Goal: Transaction & Acquisition: Purchase product/service

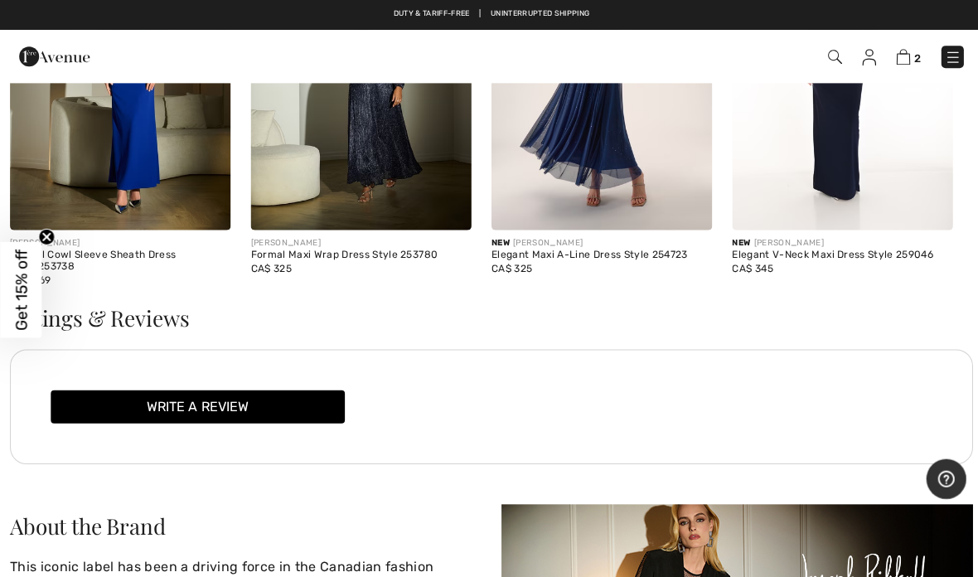
scroll to position [1978, 0]
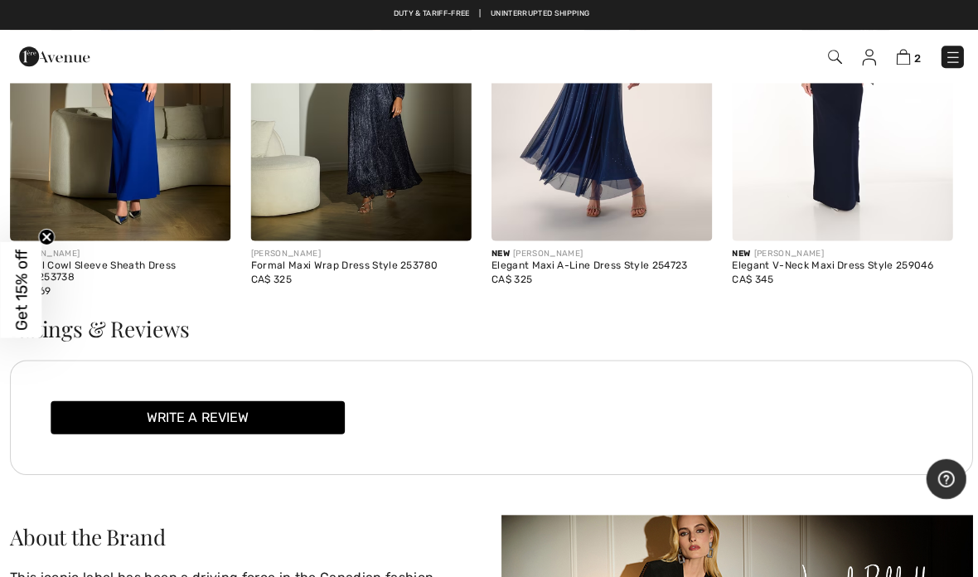
click at [907, 50] on link "2" at bounding box center [904, 56] width 25 height 20
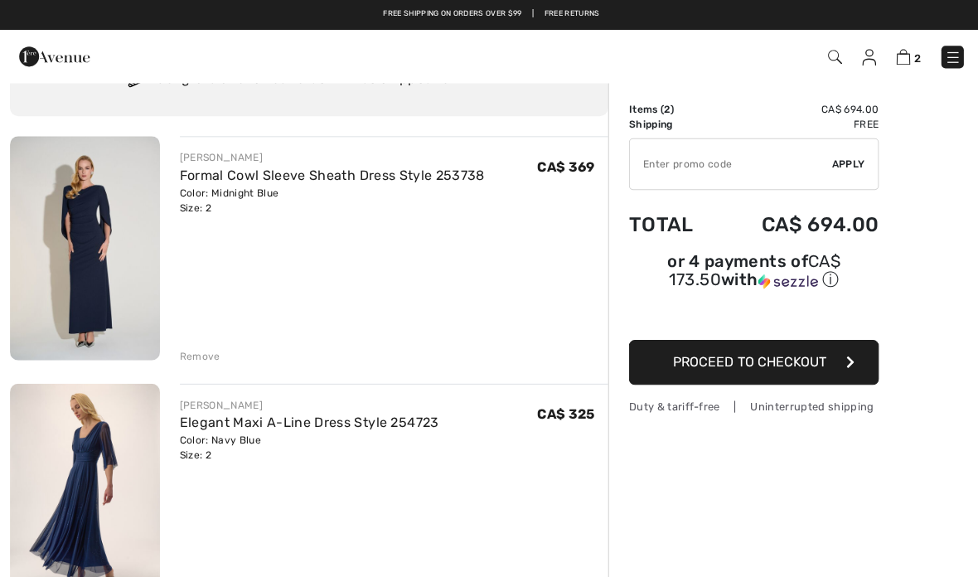
scroll to position [80, 0]
click at [852, 360] on button "Proceed to Checkout" at bounding box center [750, 360] width 249 height 45
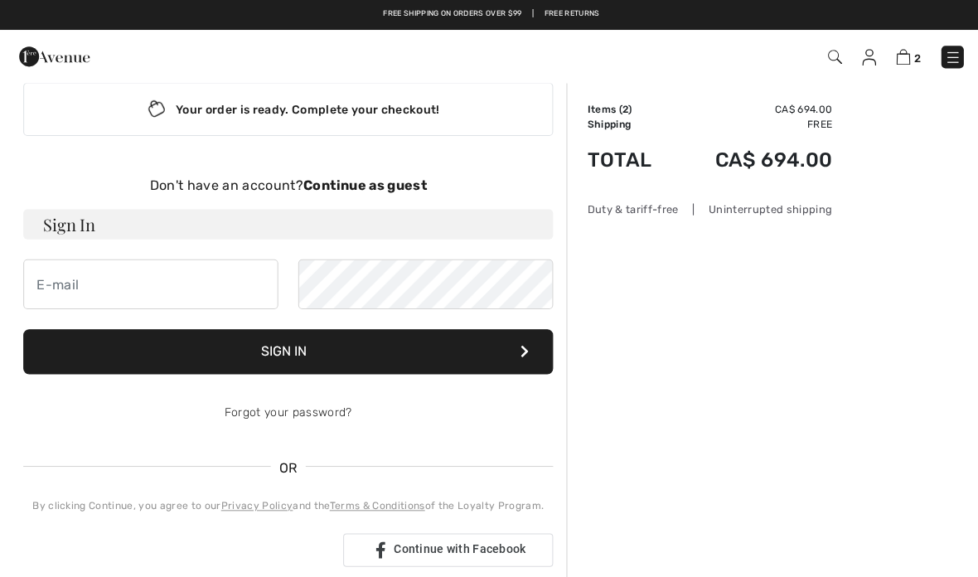
scroll to position [32, 0]
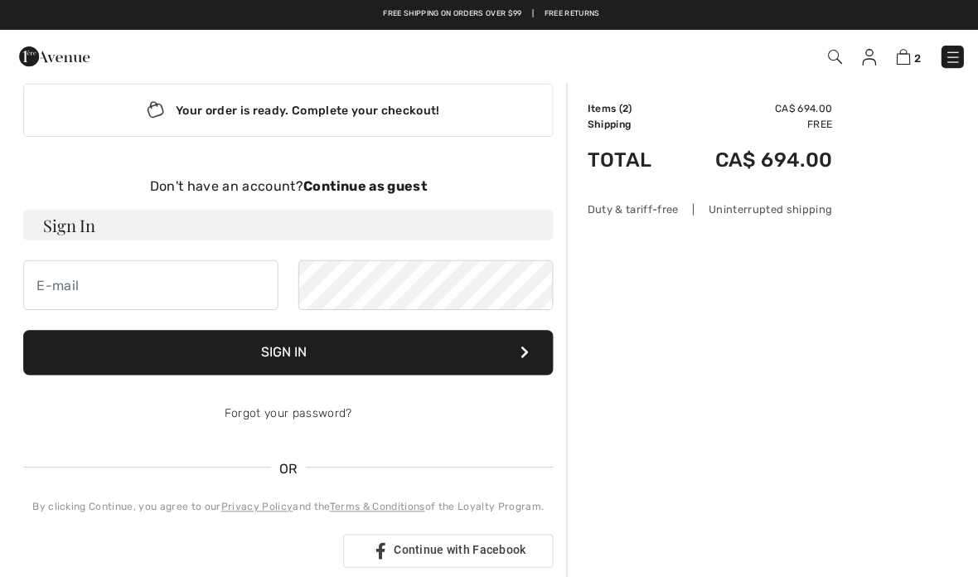
click at [400, 177] on strong "Continue as guest" at bounding box center [363, 185] width 123 height 16
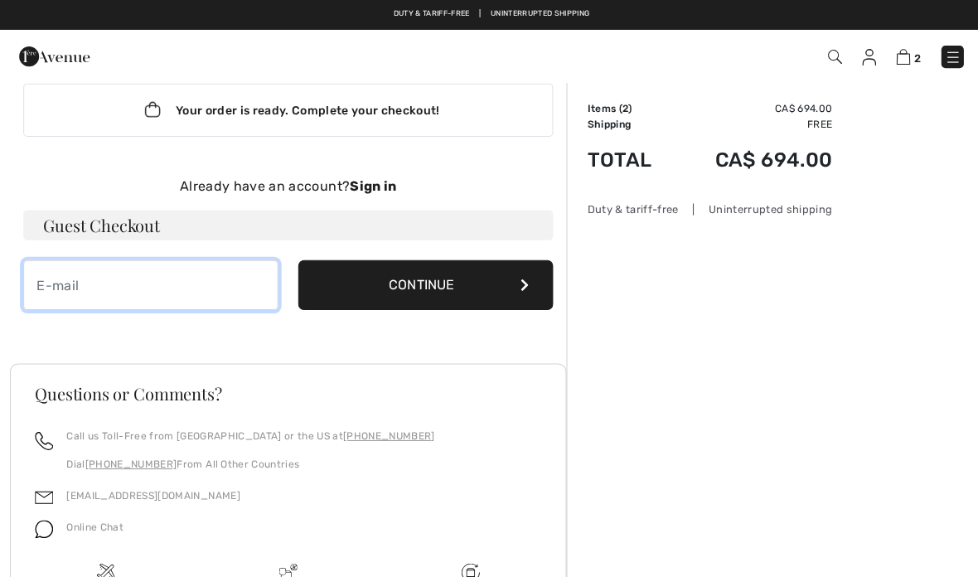
click at [46, 280] on input "email" at bounding box center [150, 284] width 254 height 50
type input "ritzen@shaw.ca"
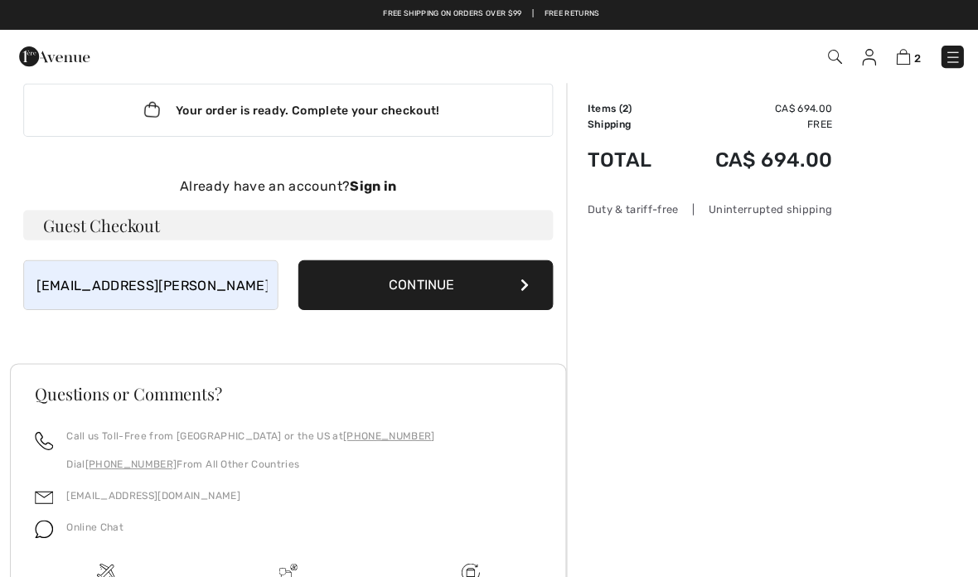
click at [461, 271] on button "Continue" at bounding box center [424, 284] width 254 height 50
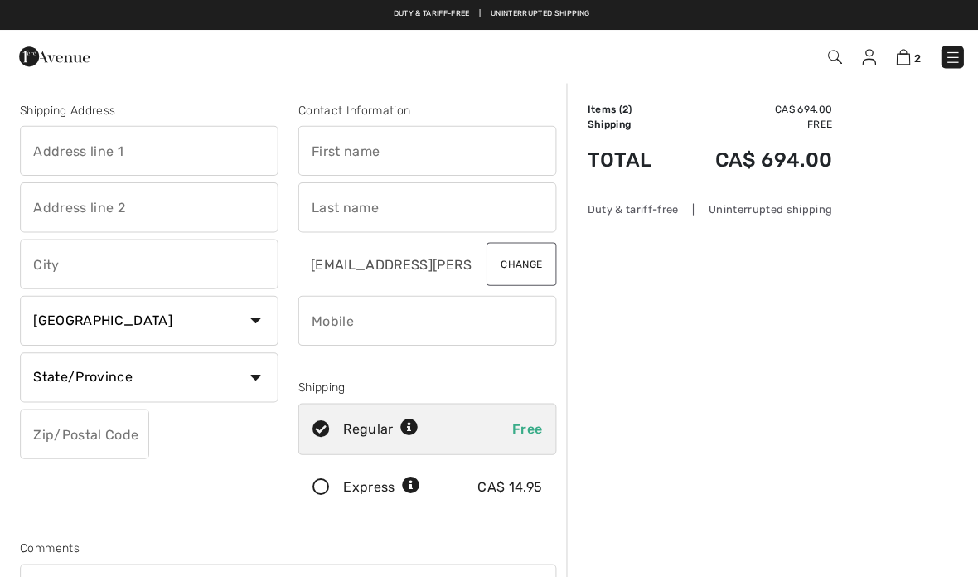
click at [41, 143] on input "text" at bounding box center [148, 150] width 257 height 50
type input "19 Portman Pl"
type input "ST. ALBERT"
select select "AB"
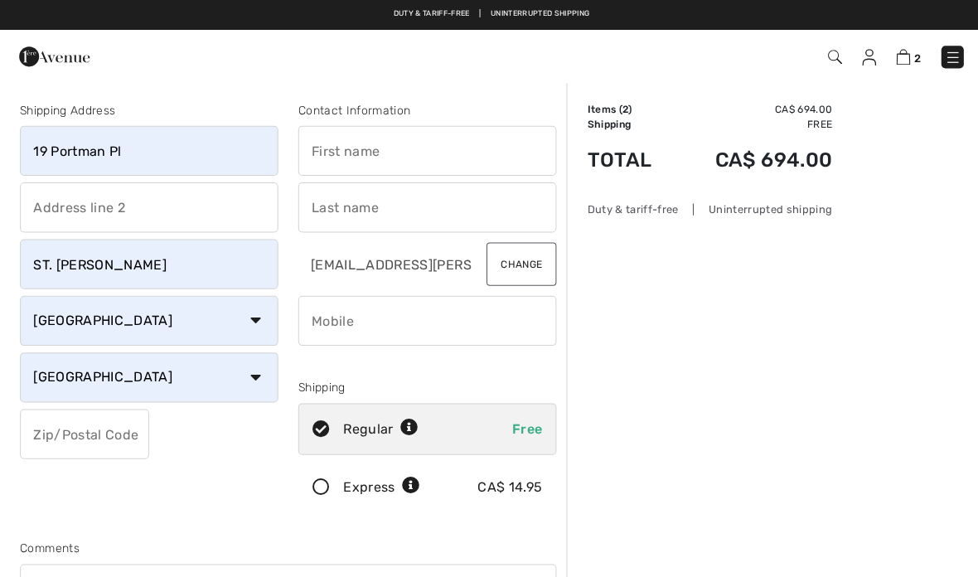
type input "T8N5L2"
type input "Barbara"
type input "Ritzen"
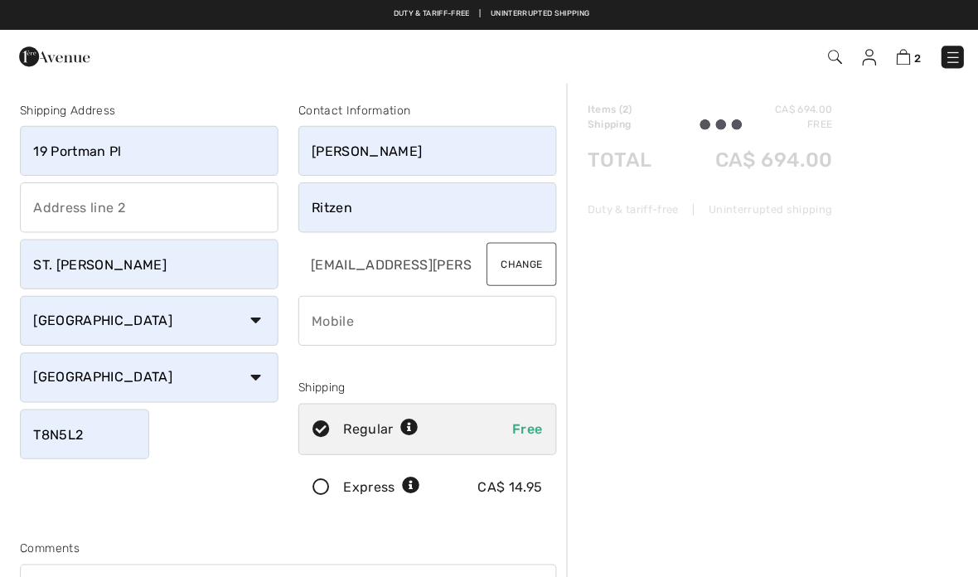
type input "7807209550"
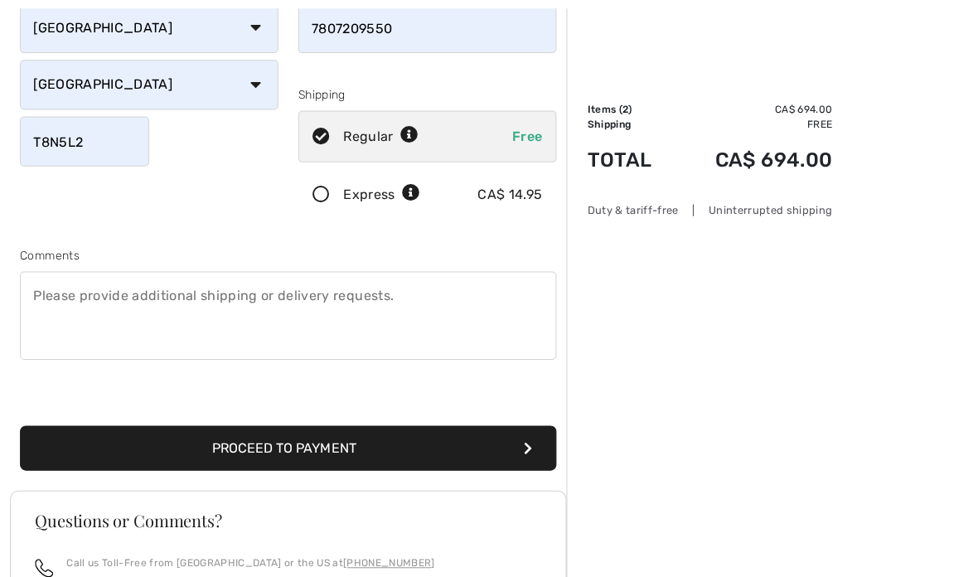
scroll to position [291, 0]
click at [534, 444] on button "Proceed to Payment" at bounding box center [287, 446] width 534 height 45
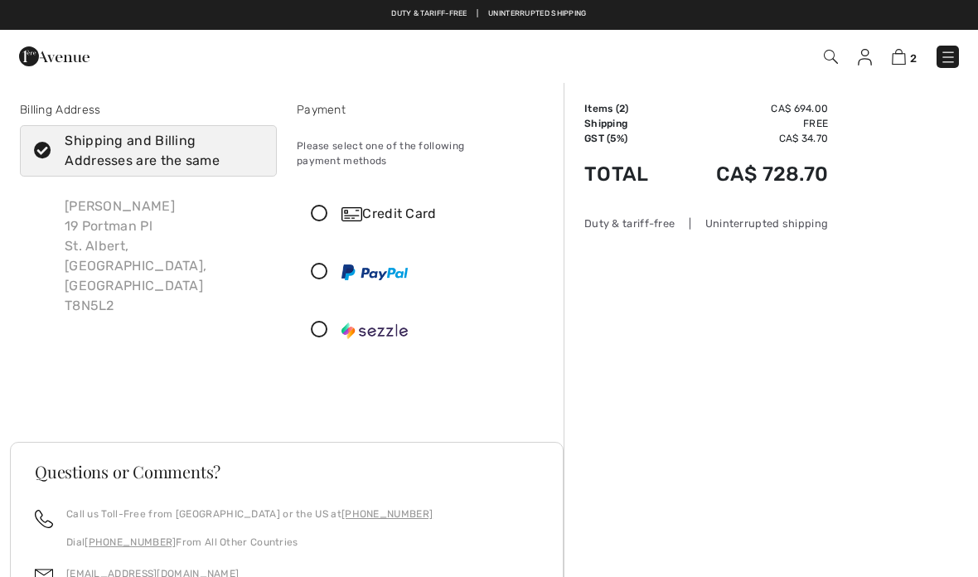
checkbox input "true"
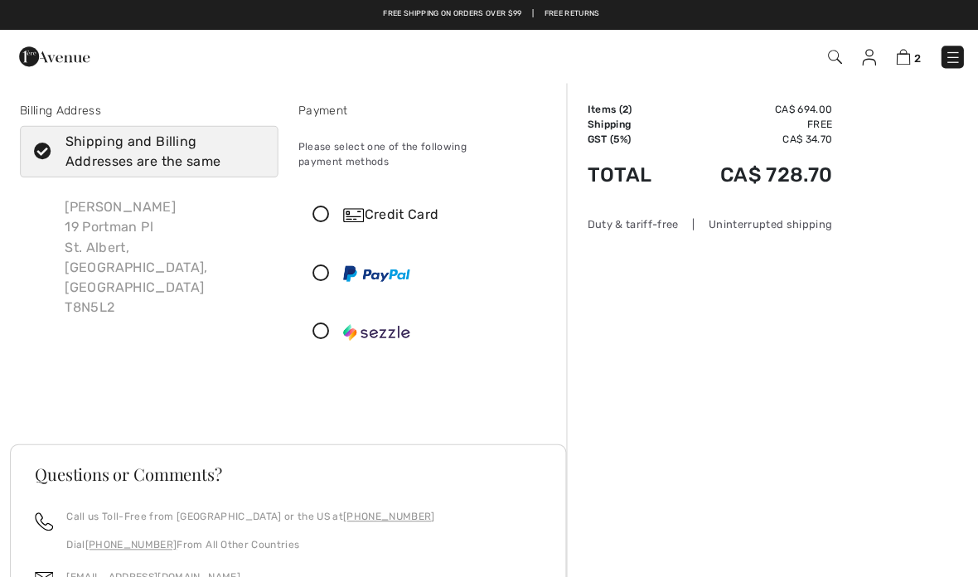
click at [322, 206] on icon at bounding box center [320, 214] width 44 height 17
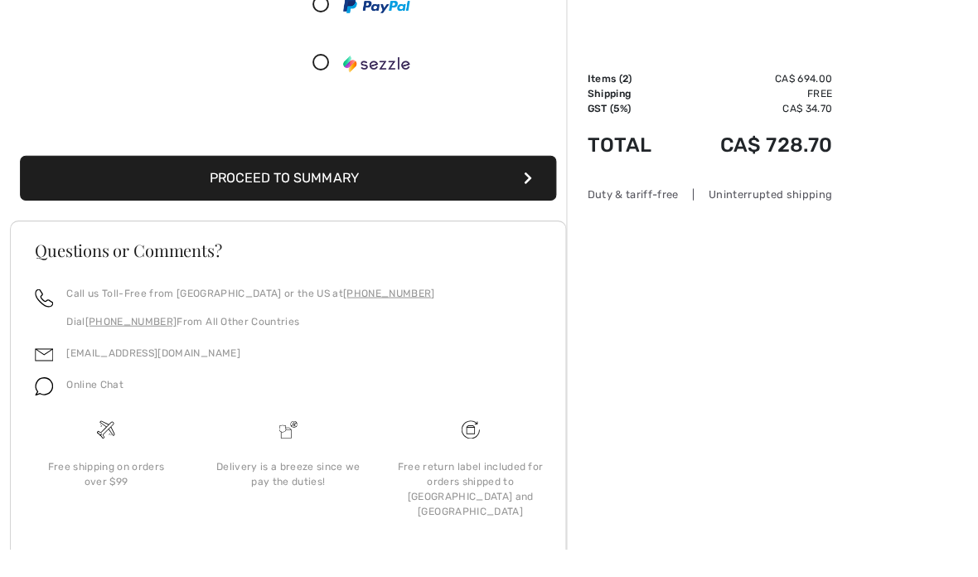
scroll to position [425, 0]
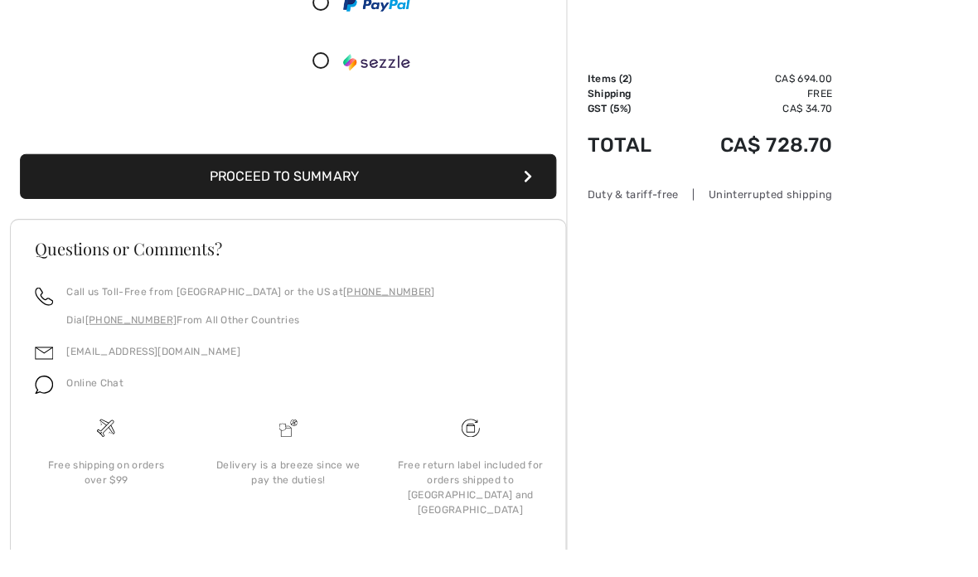
click at [539, 183] on button "Proceed to Summary" at bounding box center [287, 205] width 534 height 45
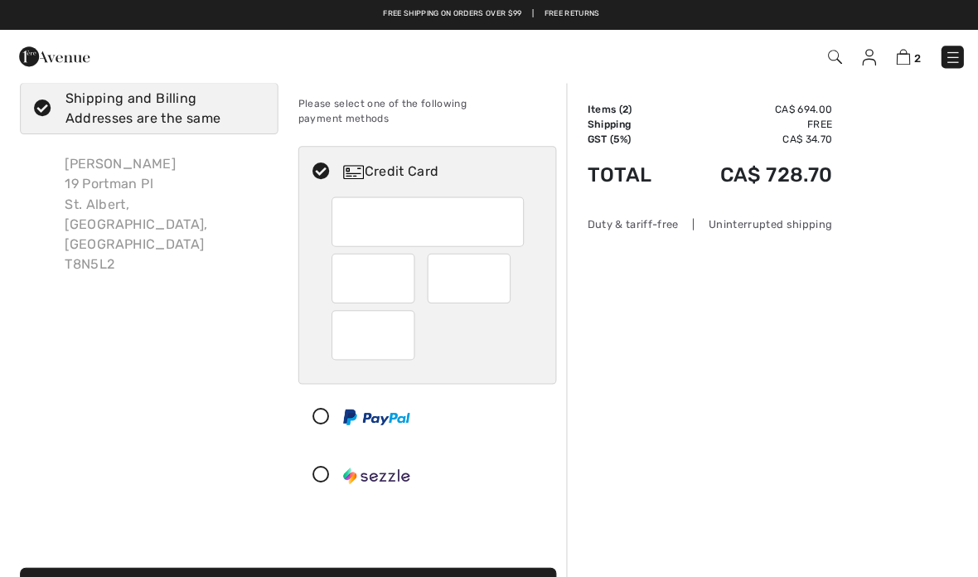
scroll to position [0, 0]
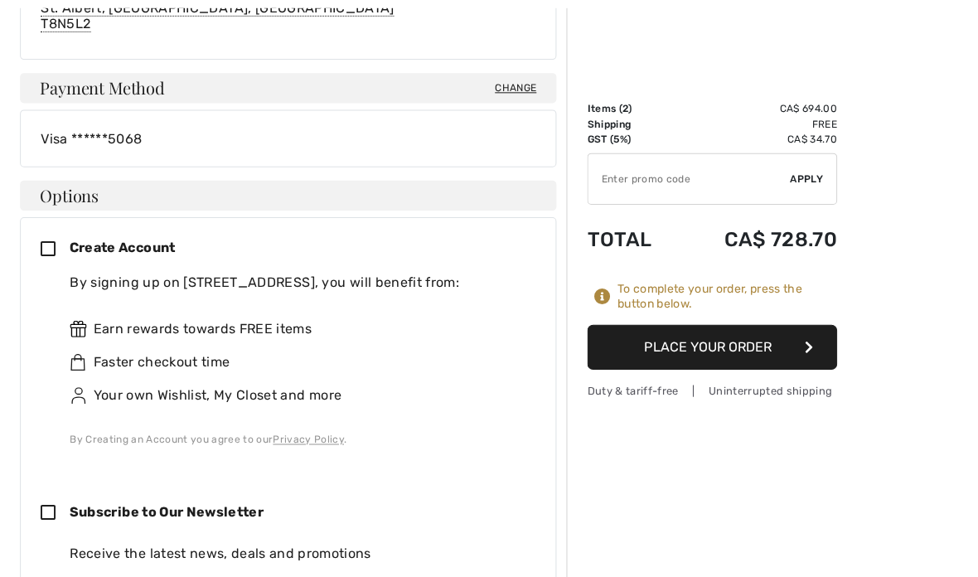
scroll to position [617, 0]
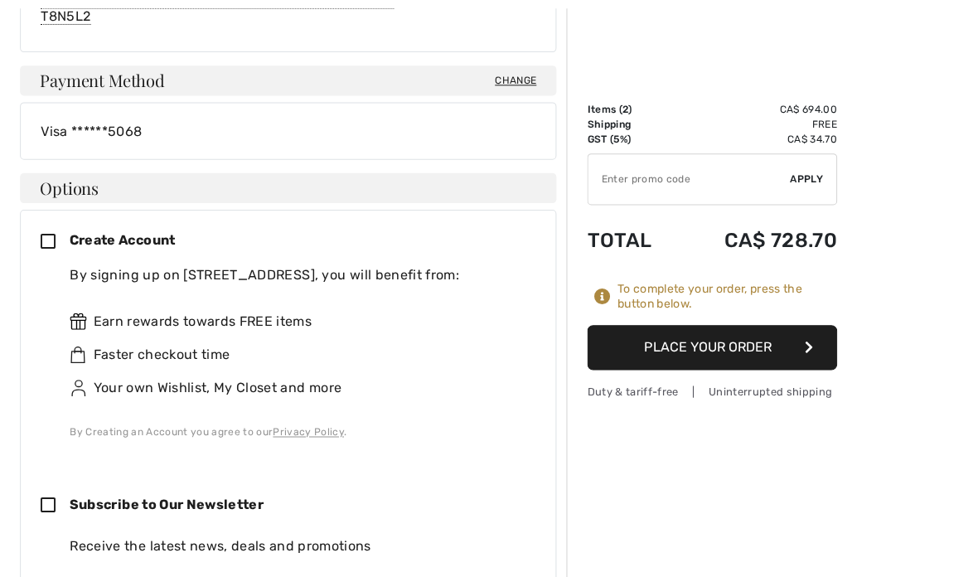
click at [49, 233] on icon at bounding box center [55, 241] width 28 height 17
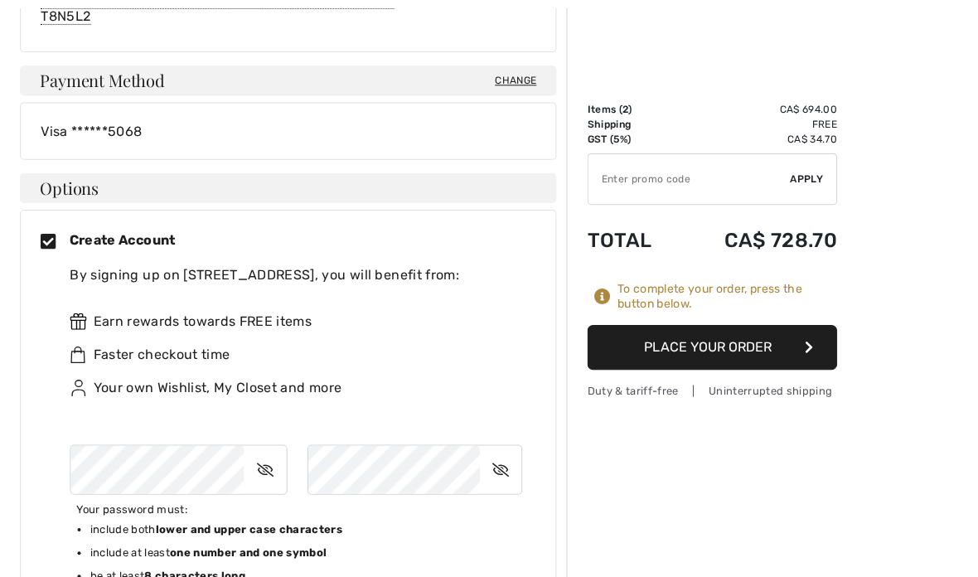
click at [255, 450] on icon at bounding box center [263, 468] width 41 height 38
click at [269, 456] on icon at bounding box center [265, 468] width 40 height 38
click at [269, 457] on icon at bounding box center [263, 468] width 41 height 38
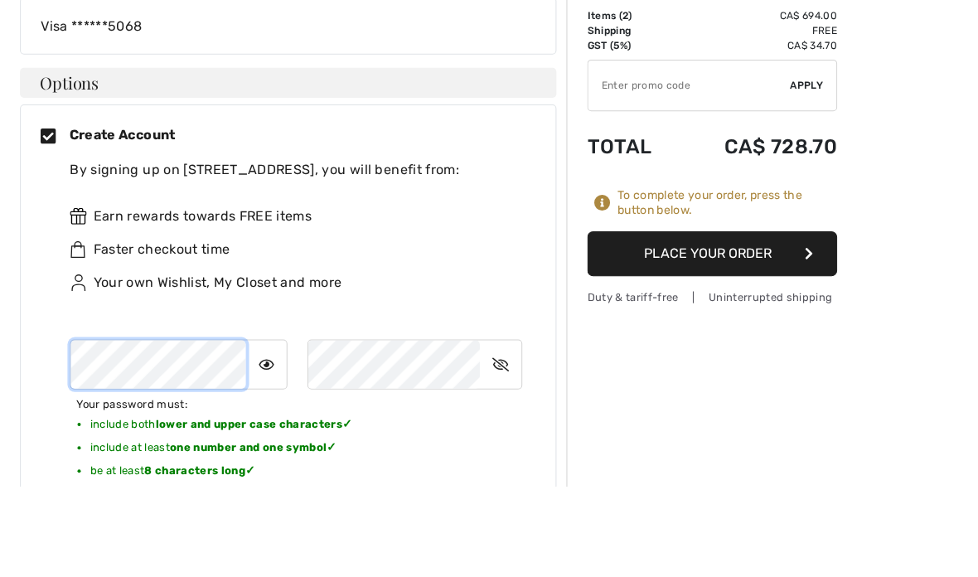
scroll to position [633, 0]
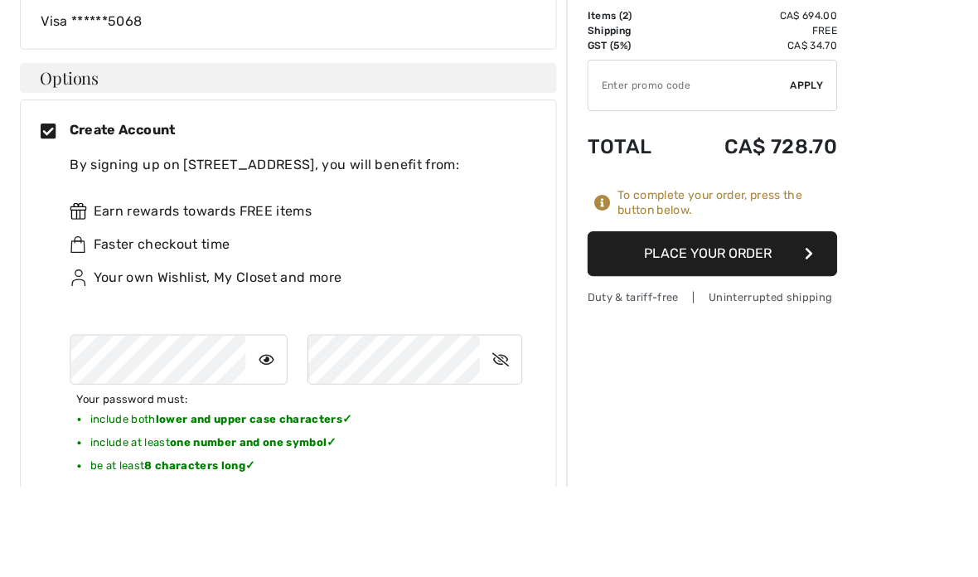
click at [506, 432] on icon at bounding box center [498, 451] width 41 height 38
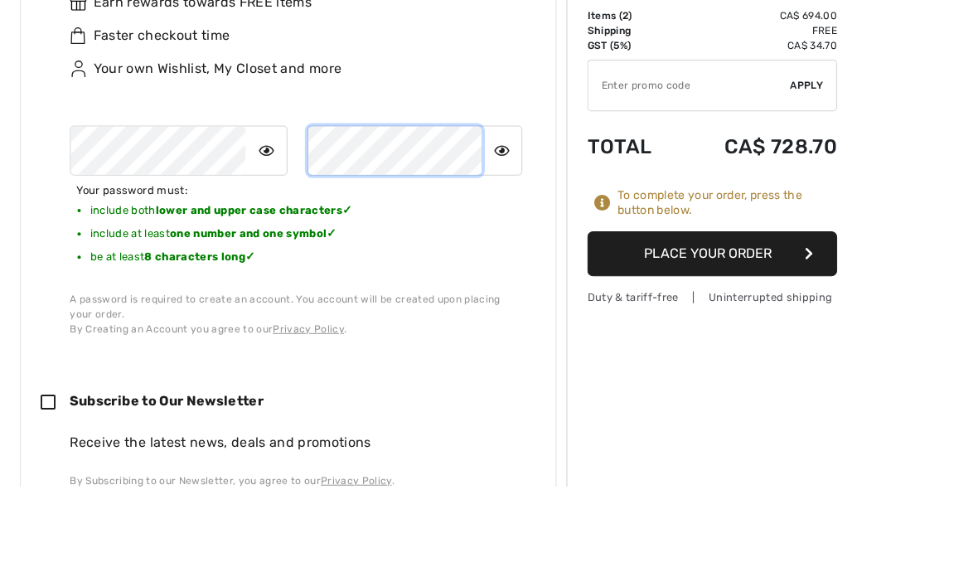
scroll to position [844, 0]
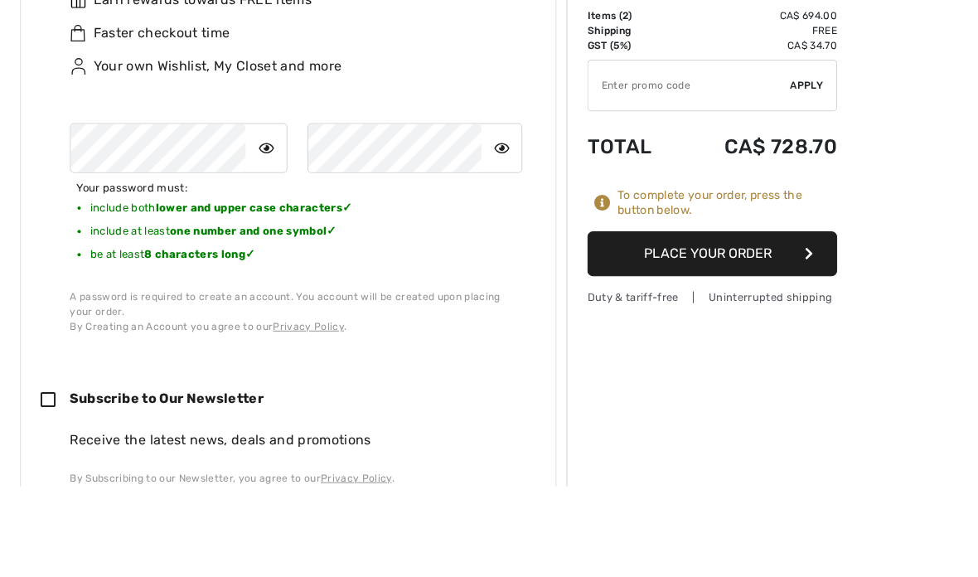
click at [795, 323] on button "Place Your Order" at bounding box center [709, 345] width 249 height 45
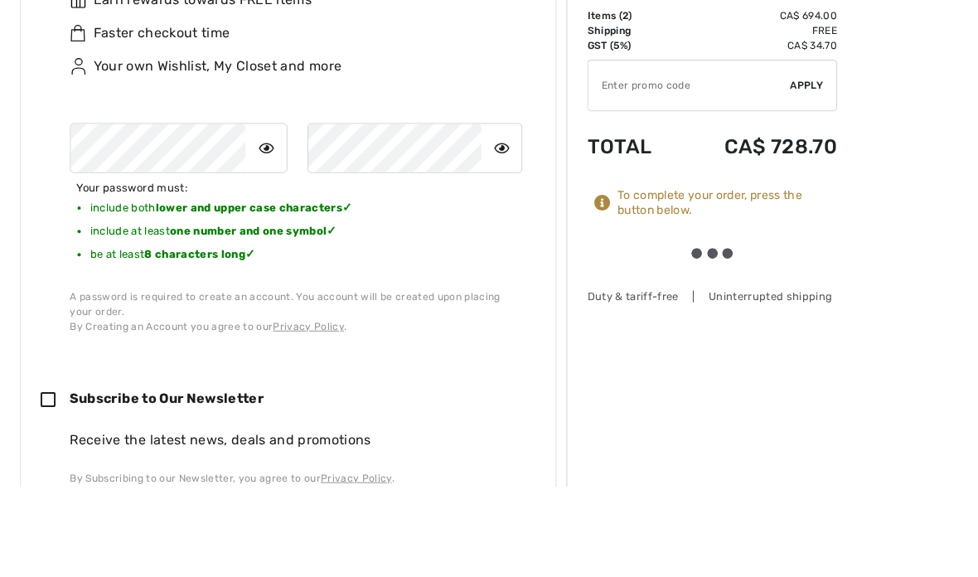
scroll to position [938, 0]
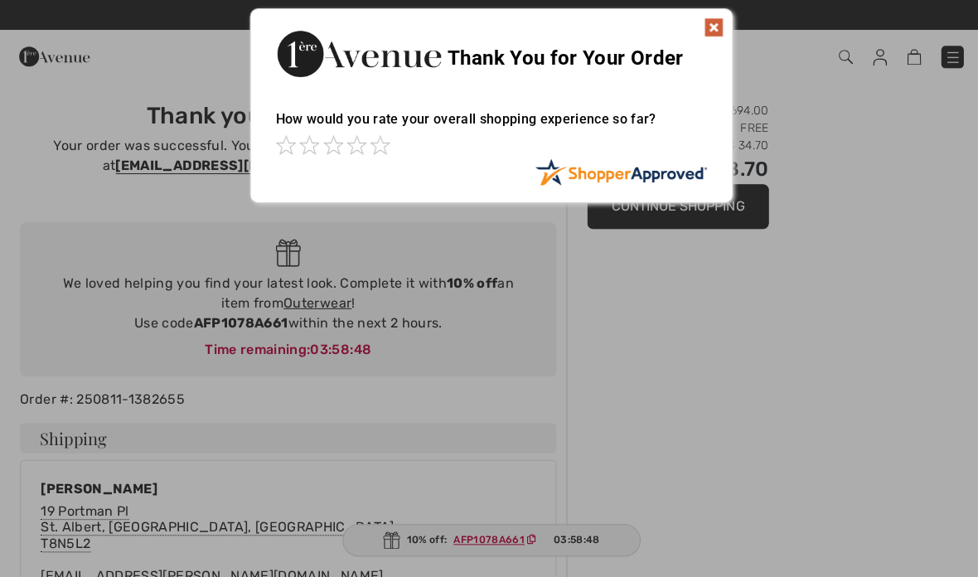
click at [719, 18] on img at bounding box center [711, 27] width 20 height 20
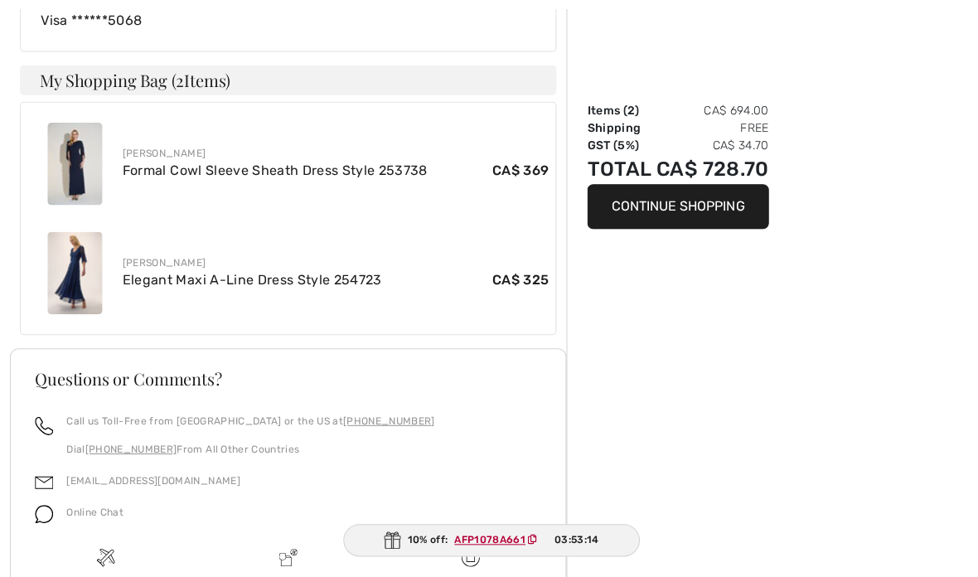
scroll to position [911, 0]
